Goal: Task Accomplishment & Management: Use online tool/utility

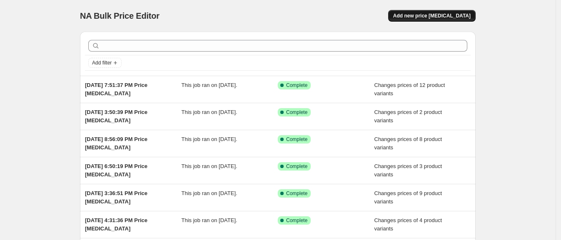
click at [446, 13] on span "Add new price [MEDICAL_DATA]" at bounding box center [432, 16] width 78 height 7
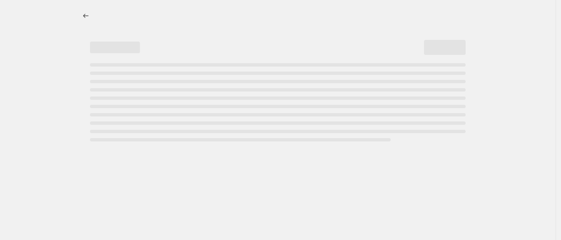
select select "percentage"
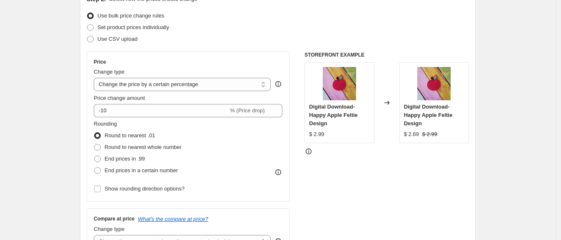
scroll to position [104, 0]
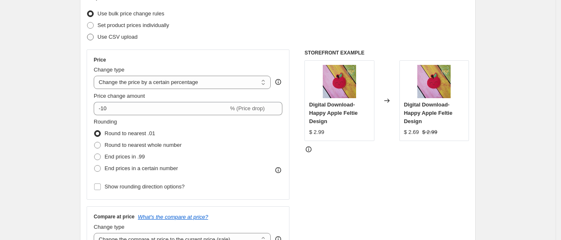
click at [108, 35] on span "Use CSV upload" at bounding box center [118, 37] width 40 height 6
click at [88, 34] on input "Use CSV upload" at bounding box center [87, 34] width 0 height 0
radio input "true"
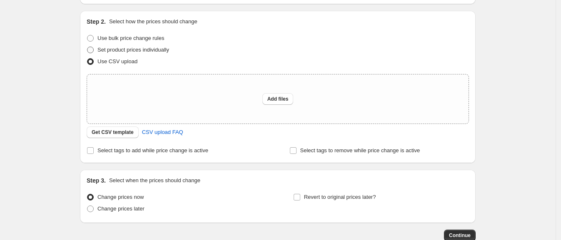
click at [121, 49] on span "Set product prices individually" at bounding box center [134, 50] width 72 height 6
click at [88, 47] on input "Set product prices individually" at bounding box center [87, 47] width 0 height 0
radio input "true"
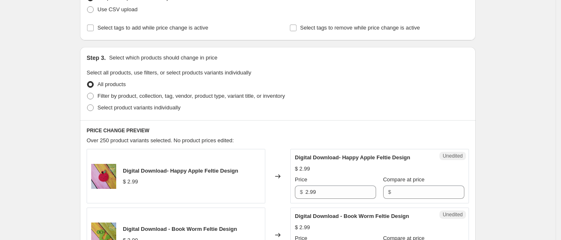
scroll to position [183, 0]
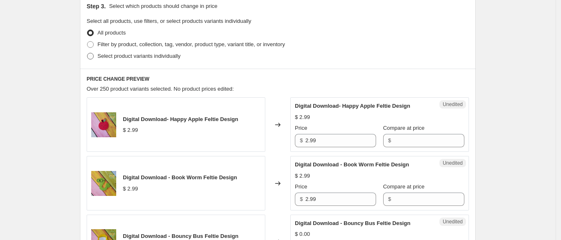
click at [126, 54] on span "Select product variants individually" at bounding box center [139, 56] width 83 height 6
click at [88, 53] on input "Select product variants individually" at bounding box center [87, 53] width 0 height 0
radio input "true"
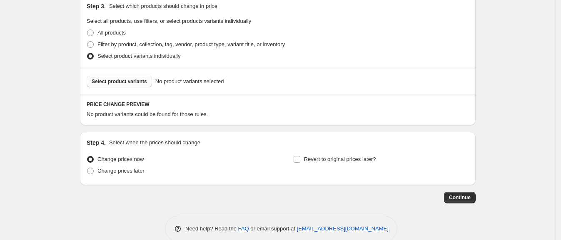
click at [129, 77] on button "Select product variants" at bounding box center [119, 82] width 65 height 12
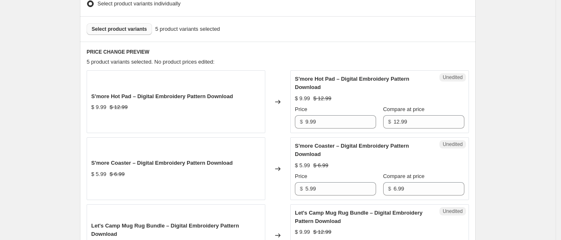
scroll to position [288, 0]
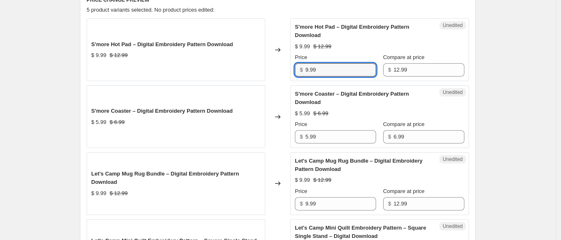
drag, startPoint x: 316, startPoint y: 71, endPoint x: 267, endPoint y: 71, distance: 49.2
click at [267, 71] on div "S'more Hot Pad – Digital Embroidery Pattern Download $ 9.99 $ 12.99 Changed to …" at bounding box center [278, 49] width 383 height 63
type input "12.99"
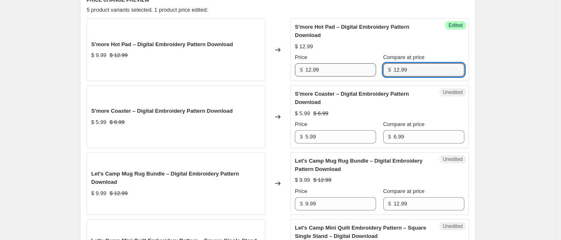
drag, startPoint x: 415, startPoint y: 69, endPoint x: 339, endPoint y: 67, distance: 75.9
click at [339, 67] on div "Price $ 12.99 Compare at price $ 12.99" at bounding box center [380, 64] width 170 height 23
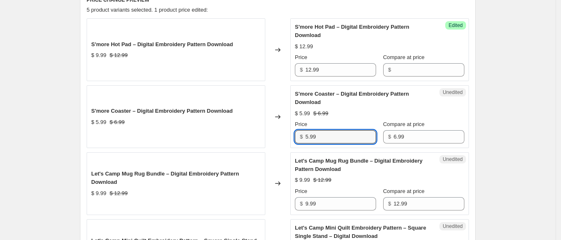
drag, startPoint x: 320, startPoint y: 136, endPoint x: 290, endPoint y: 134, distance: 30.1
click at [290, 134] on div "S'more Coaster – Digital Embroidery Pattern Download $ 5.99 $ 6.99 Changed to U…" at bounding box center [278, 116] width 383 height 63
type input "6.99"
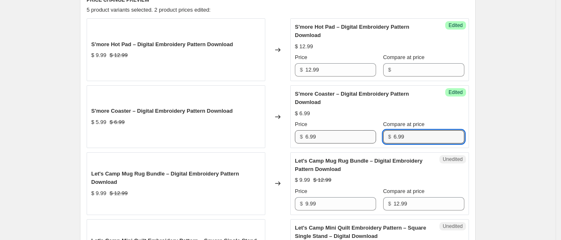
drag, startPoint x: 406, startPoint y: 137, endPoint x: 352, endPoint y: 137, distance: 54.6
click at [352, 137] on div "Price $ 6.99 Compare at price $ 6.99" at bounding box center [380, 131] width 170 height 23
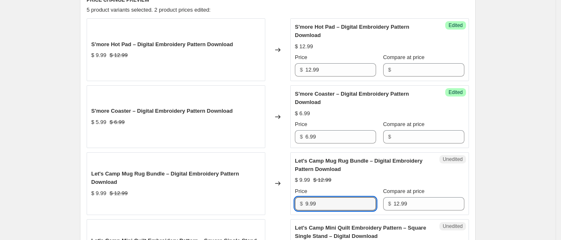
drag, startPoint x: 329, startPoint y: 202, endPoint x: 281, endPoint y: 200, distance: 48.0
click at [281, 200] on div "Let's Camp Mug Rug Bundle – Digital Embroidery Pattern Download $ 9.99 $ 12.99 …" at bounding box center [278, 184] width 383 height 63
type input "12.99"
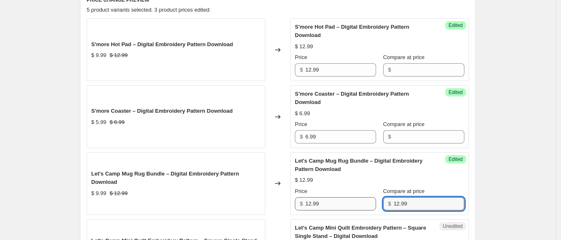
drag, startPoint x: 418, startPoint y: 202, endPoint x: 372, endPoint y: 202, distance: 45.4
click at [372, 202] on div "Price $ 12.99 Compare at price $ 12.99" at bounding box center [380, 199] width 170 height 23
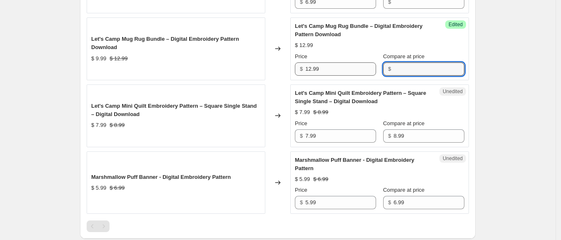
scroll to position [496, 0]
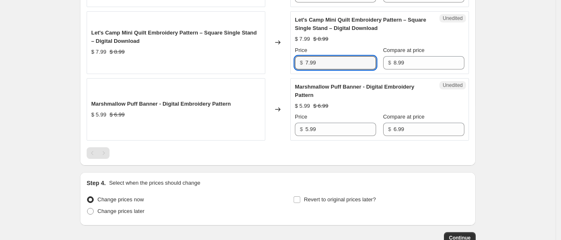
drag, startPoint x: 329, startPoint y: 63, endPoint x: 275, endPoint y: 63, distance: 53.8
click at [275, 63] on div "Let's Camp Mini Quilt Embroidery Pattern – Square Single Stand – Digital Downlo…" at bounding box center [278, 42] width 383 height 63
type input "8.99"
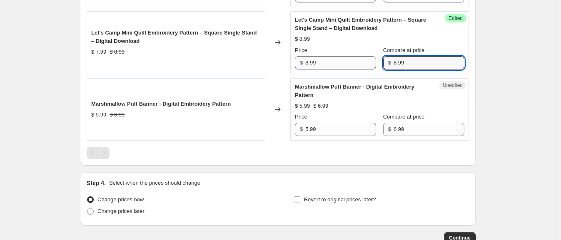
drag, startPoint x: 415, startPoint y: 61, endPoint x: 361, endPoint y: 62, distance: 54.2
click at [361, 62] on div "Price $ 8.99 Compare at price $ 8.99" at bounding box center [380, 57] width 170 height 23
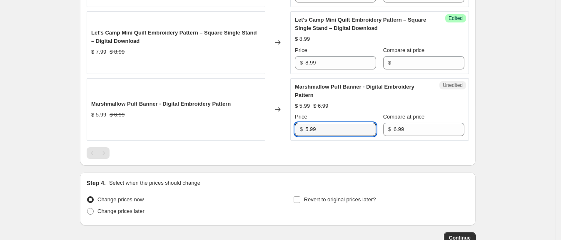
drag, startPoint x: 332, startPoint y: 129, endPoint x: 288, endPoint y: 129, distance: 43.8
click at [288, 129] on div "Marshmallow Puff Banner - Digital Embroidery Pattern $ 5.99 $ 6.99 Changed to U…" at bounding box center [278, 109] width 383 height 63
type input "6.99"
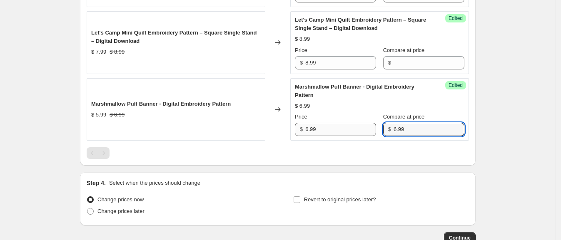
drag, startPoint x: 408, startPoint y: 127, endPoint x: 367, endPoint y: 130, distance: 41.4
click at [367, 130] on div "Price $ 6.99 Compare at price $ 6.99" at bounding box center [380, 124] width 170 height 23
click at [358, 150] on div at bounding box center [278, 154] width 383 height 12
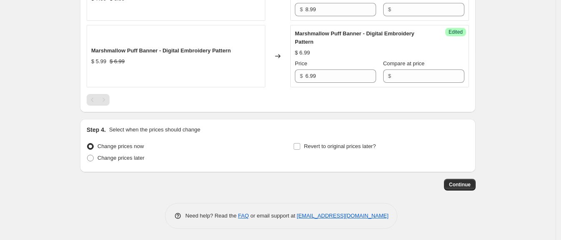
scroll to position [550, 0]
click at [135, 156] on span "Change prices later" at bounding box center [121, 158] width 47 height 6
click at [88, 155] on input "Change prices later" at bounding box center [87, 155] width 0 height 0
radio input "true"
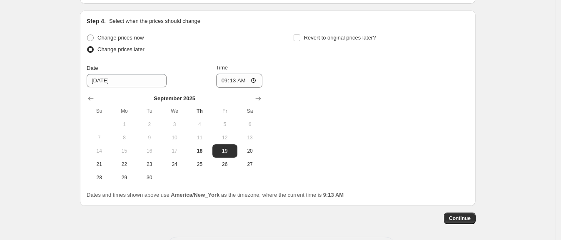
scroll to position [692, 0]
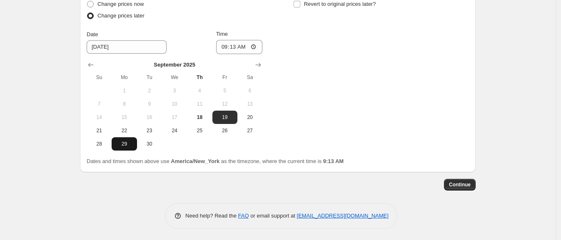
click at [128, 143] on span "29" at bounding box center [124, 144] width 18 height 7
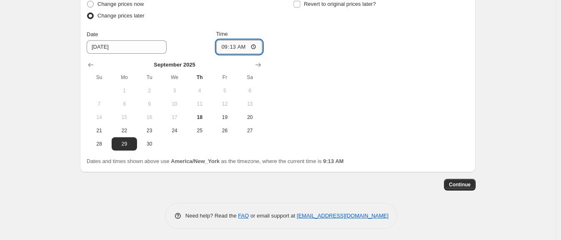
click at [227, 47] on input "09:13" at bounding box center [239, 47] width 47 height 14
click at [131, 125] on button "22" at bounding box center [124, 130] width 25 height 13
type input "[DATE]"
click at [223, 46] on input "09:13" at bounding box center [239, 47] width 47 height 14
type input "00:01"
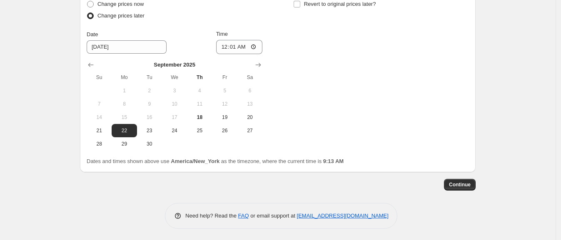
click at [307, 61] on div "Change prices now Change prices later Date [DATE] Time 00:[DATE] Mo Tu We Th Fr…" at bounding box center [278, 74] width 383 height 153
